Goal: Find specific page/section: Find specific page/section

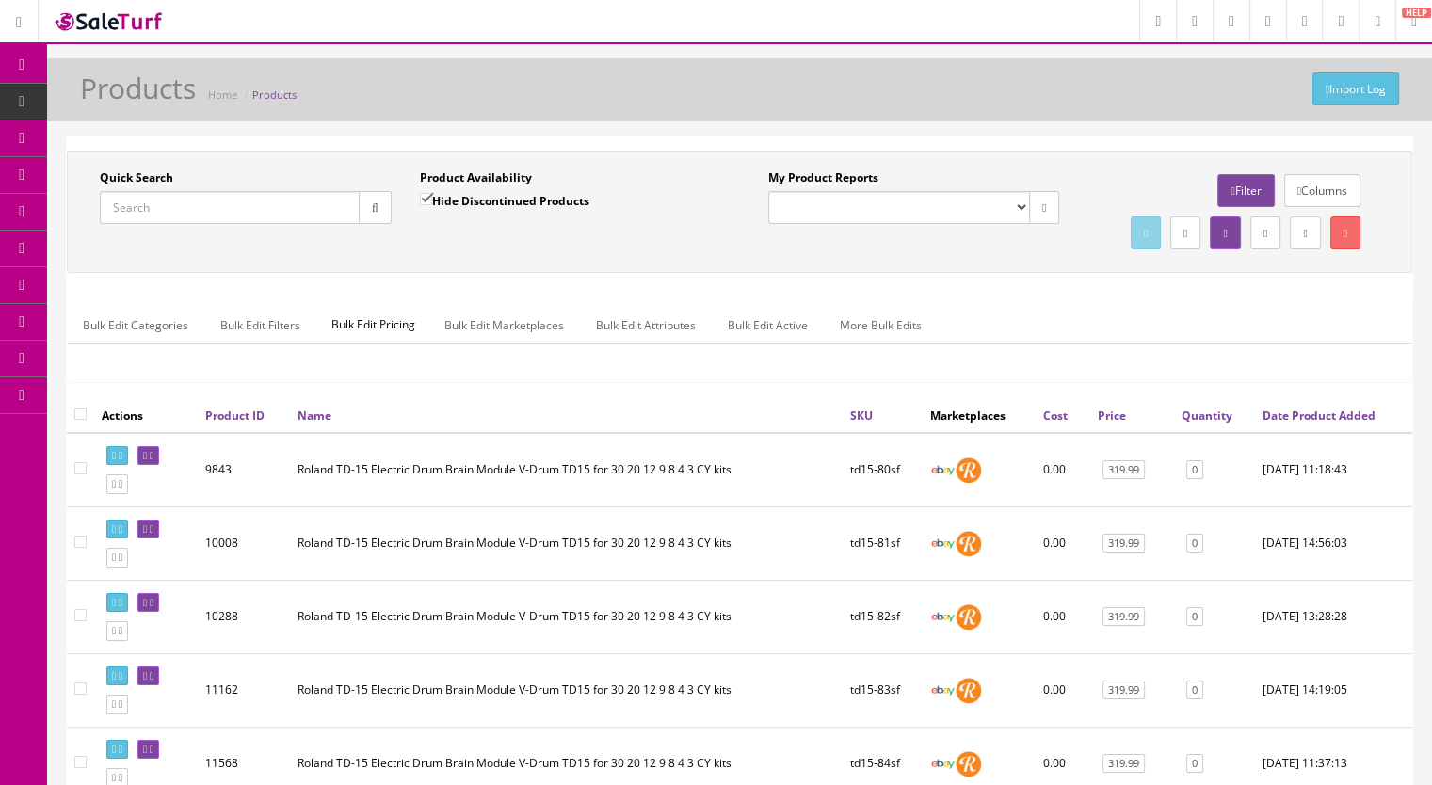
click at [169, 208] on input "Quick Search" at bounding box center [230, 207] width 260 height 33
type input "pd120-"
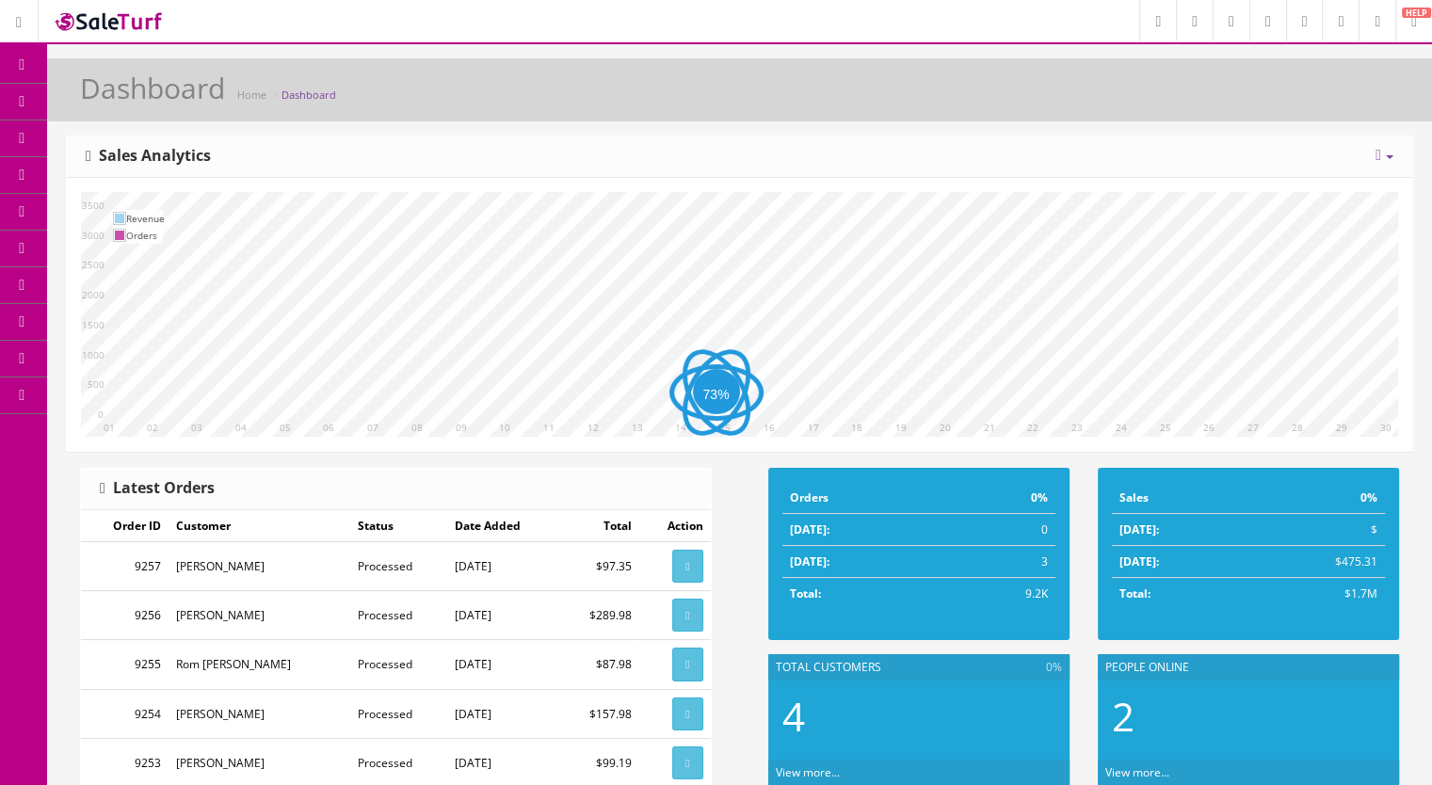
click at [127, 97] on span "Products" at bounding box center [135, 101] width 46 height 16
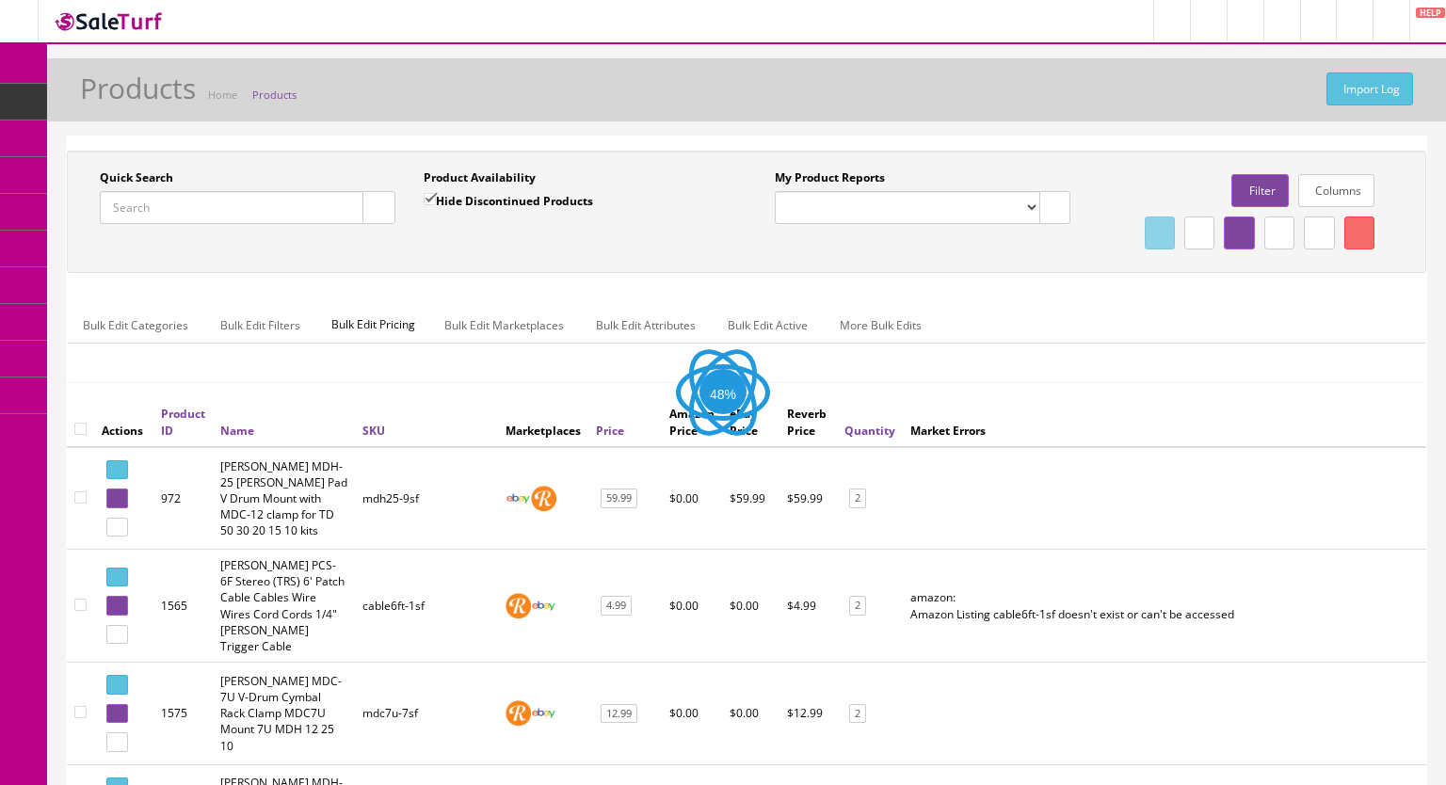
click at [174, 198] on input "Quick Search" at bounding box center [232, 207] width 264 height 33
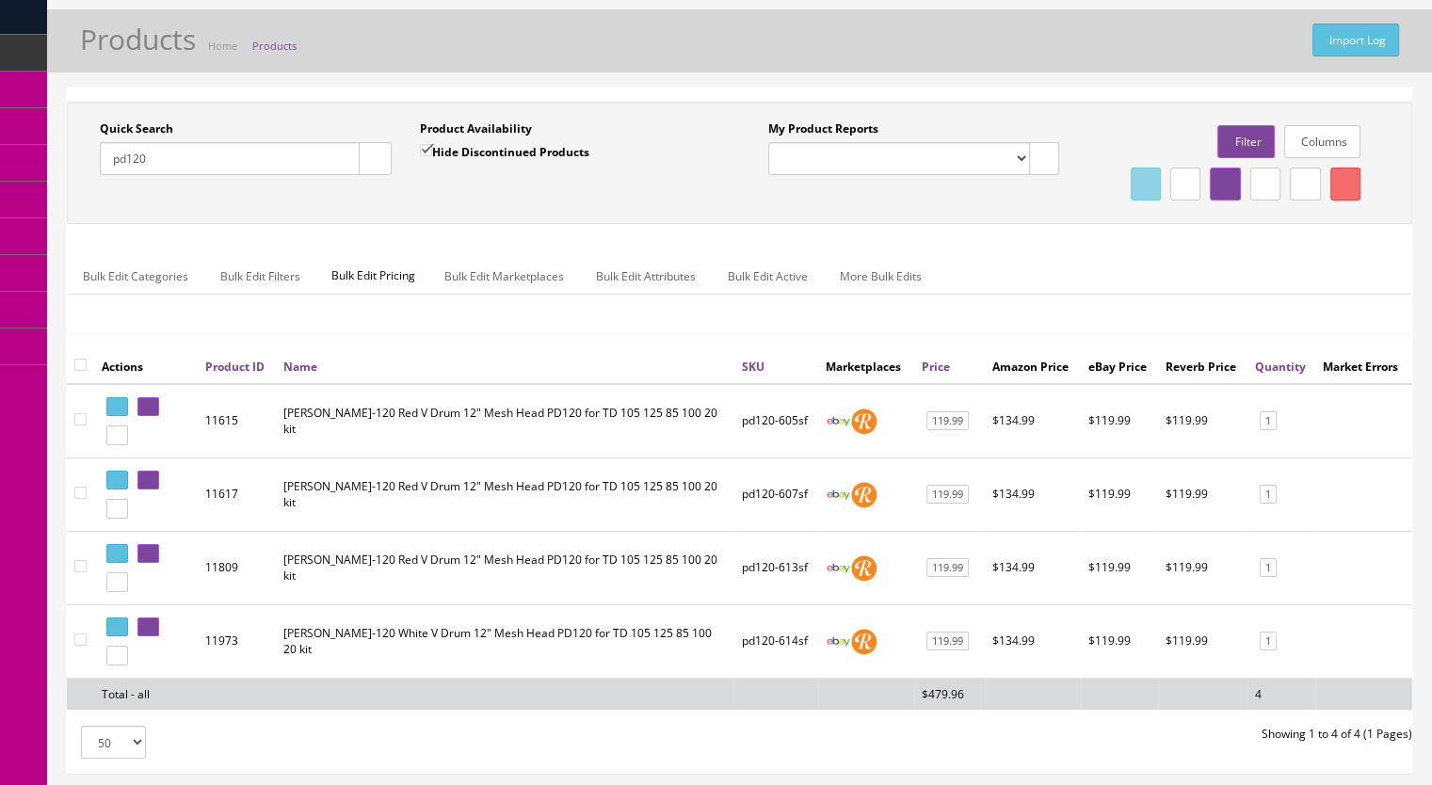
scroll to position [94, 0]
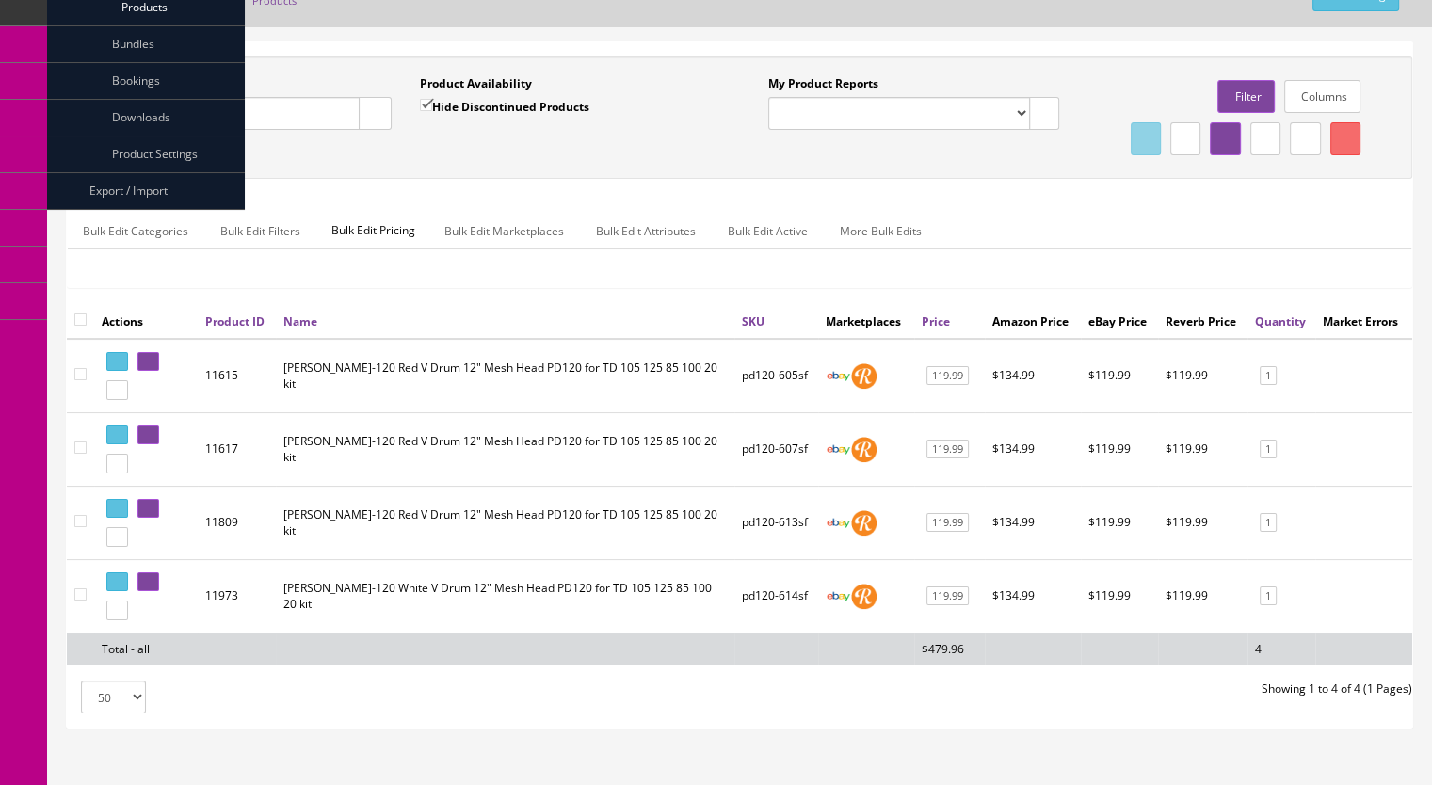
type input "pd120"
click at [139, 46] on span "Content Pages" at bounding box center [150, 44] width 76 height 16
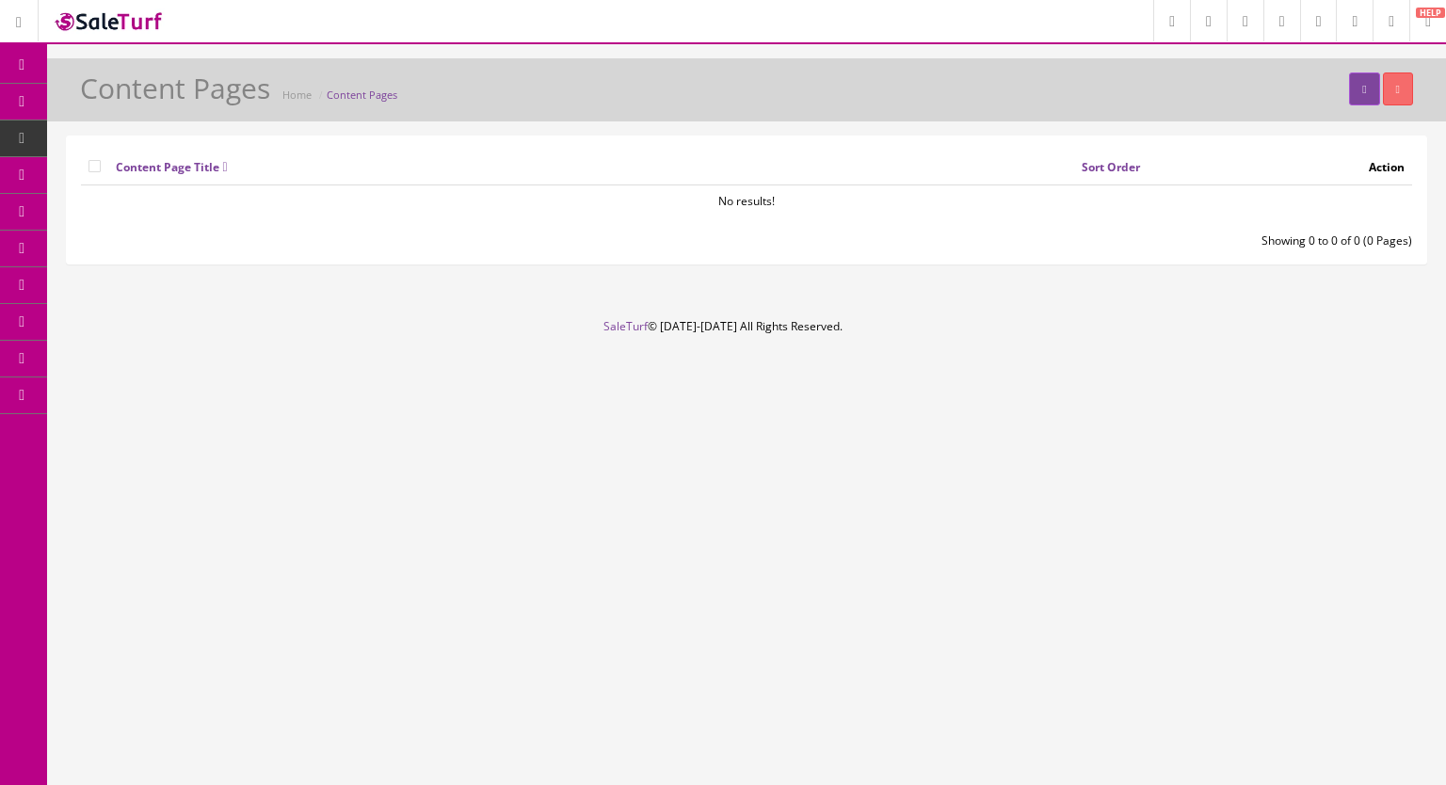
click at [158, 103] on span "Products" at bounding box center [135, 101] width 46 height 16
